Goal: Task Accomplishment & Management: Manage account settings

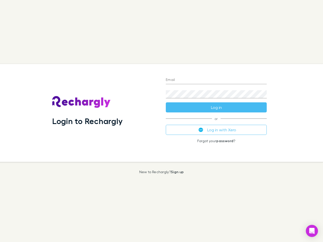
click at [162, 121] on div "Login to Rechargly" at bounding box center [105, 113] width 114 height 98
click at [216, 80] on input "Email" at bounding box center [216, 80] width 101 height 8
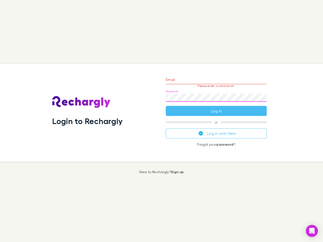
click at [216, 108] on form "Email Please enter a valid email. Password Log in" at bounding box center [216, 94] width 101 height 44
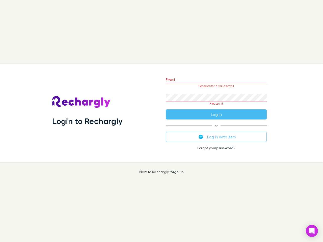
click at [216, 130] on div "Email Please enter a valid email. Password Please fill Log in or Log in with Xe…" at bounding box center [216, 113] width 109 height 98
click at [312, 231] on icon "Open Intercom Messenger" at bounding box center [311, 231] width 5 height 6
